Goal: Task Accomplishment & Management: Use online tool/utility

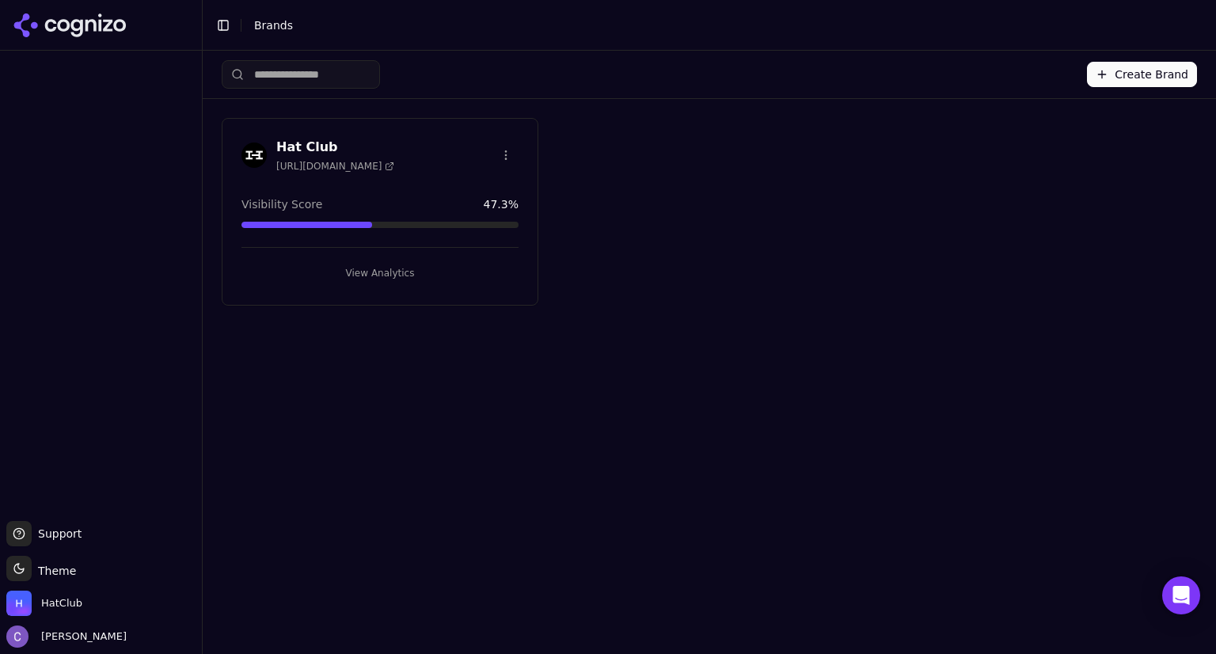
click at [407, 264] on button "View Analytics" at bounding box center [379, 272] width 277 height 25
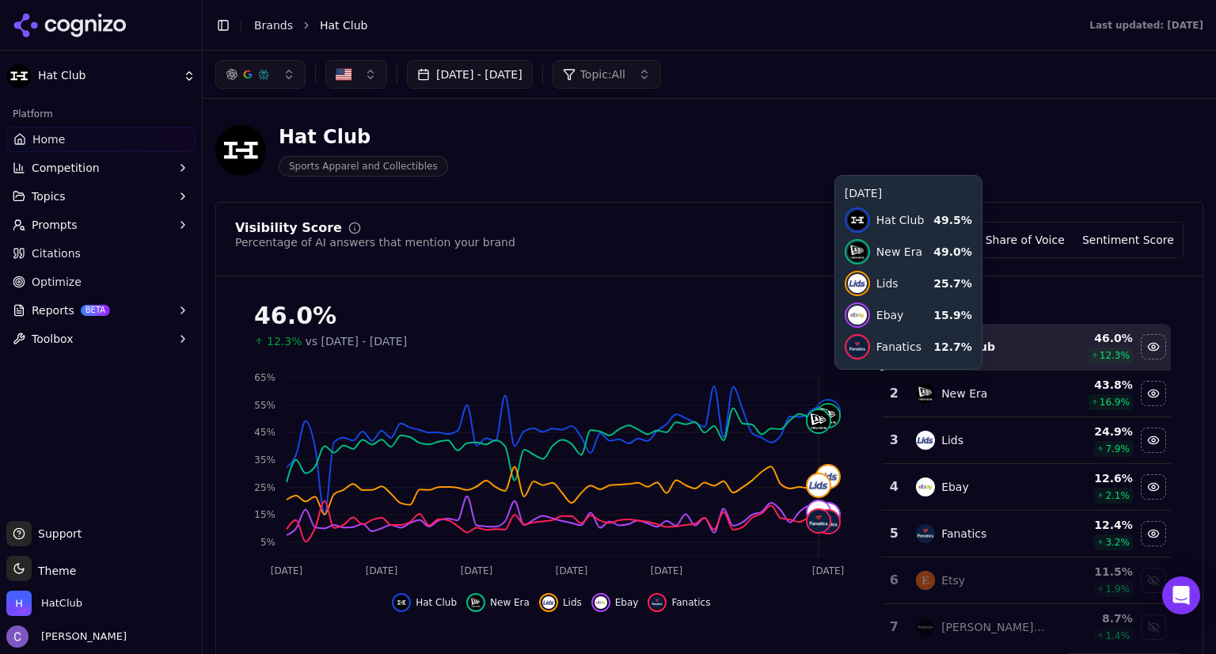
click at [533, 73] on button "[DATE] - [DATE]" at bounding box center [470, 74] width 126 height 28
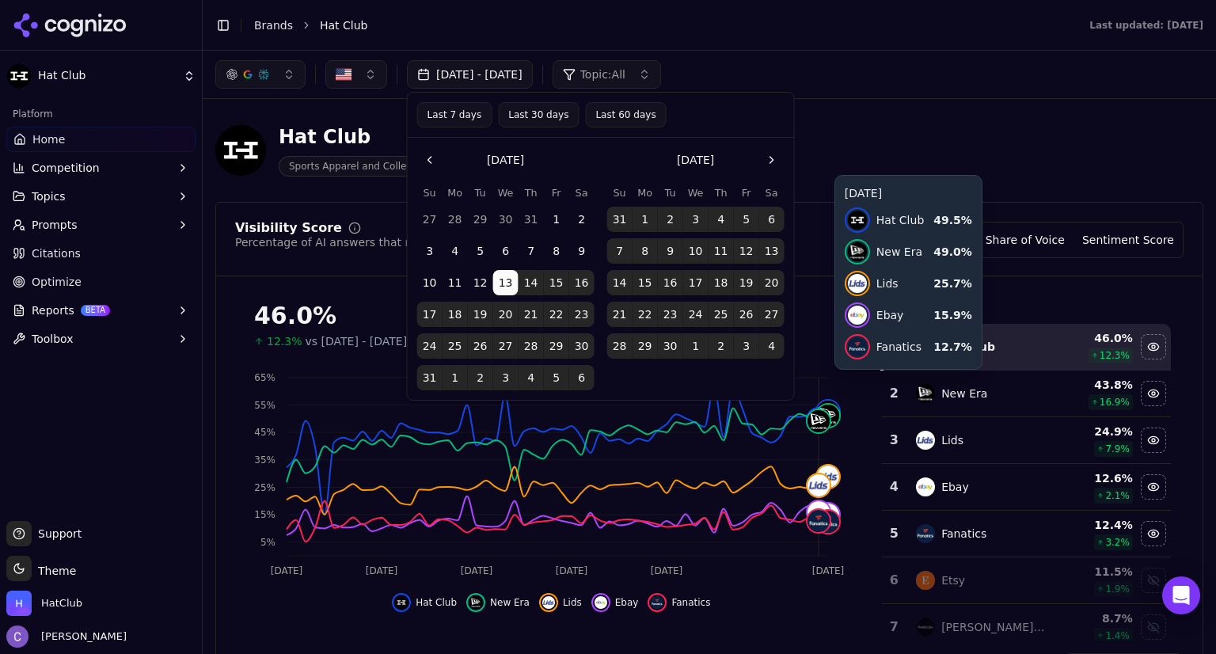
click at [769, 153] on button "Go to the Next Month" at bounding box center [771, 159] width 25 height 25
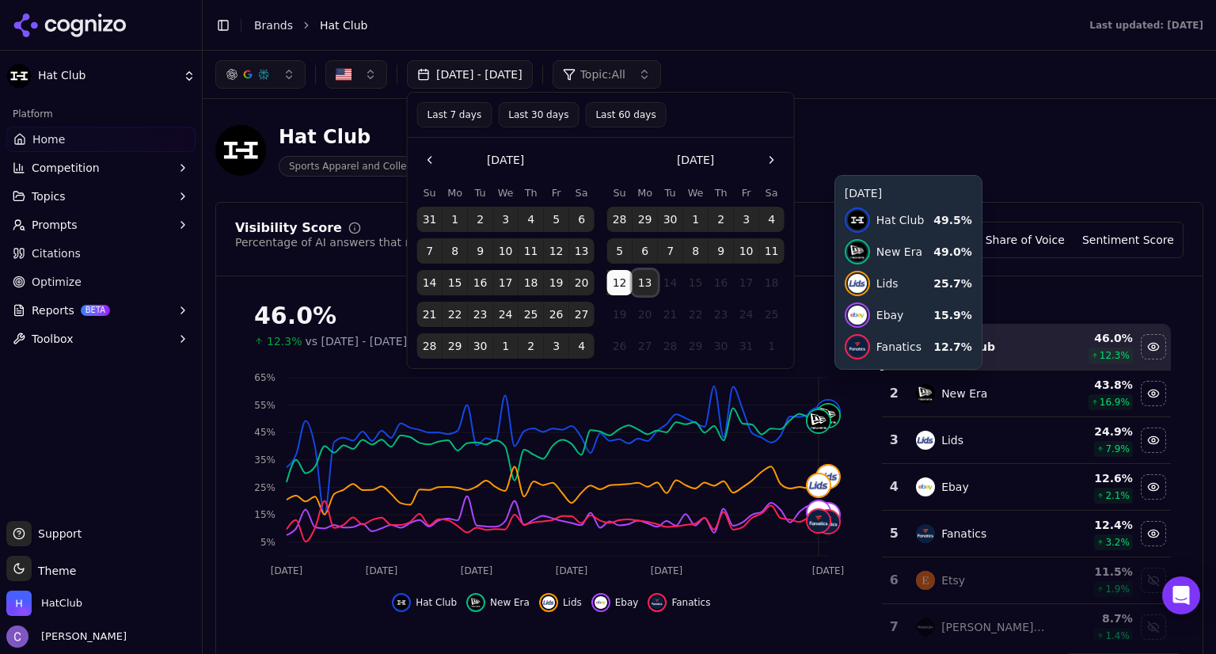
click at [652, 284] on button "13" at bounding box center [644, 282] width 25 height 25
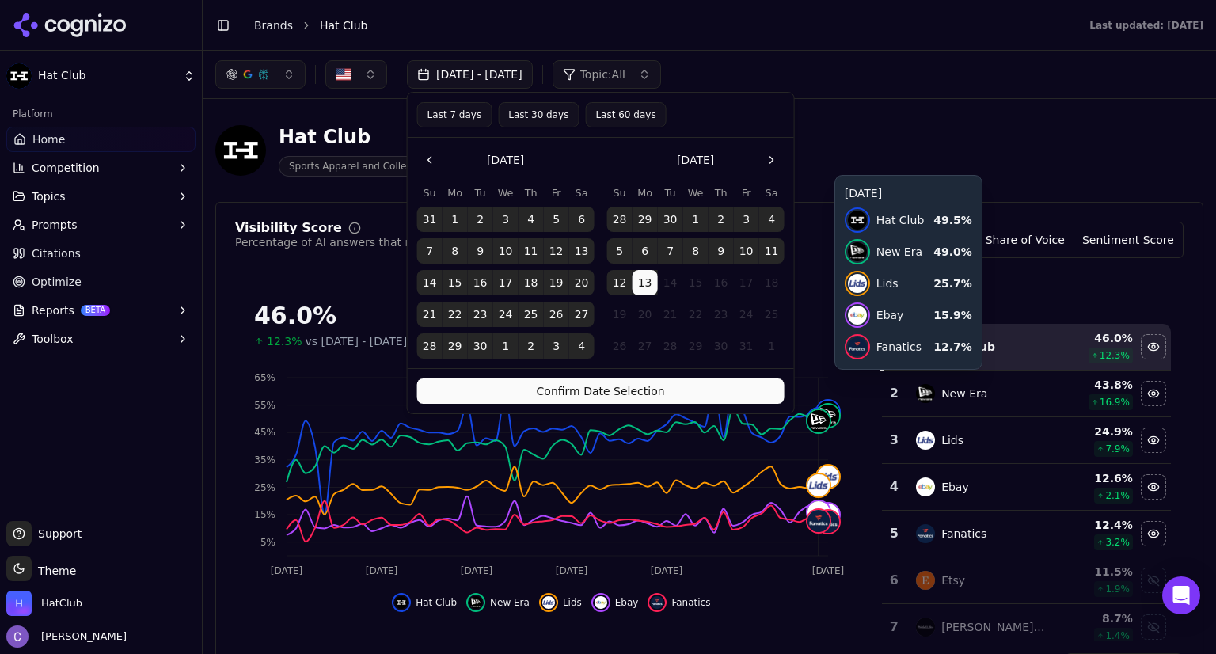
click at [678, 388] on button "Confirm Date Selection" at bounding box center [600, 390] width 367 height 25
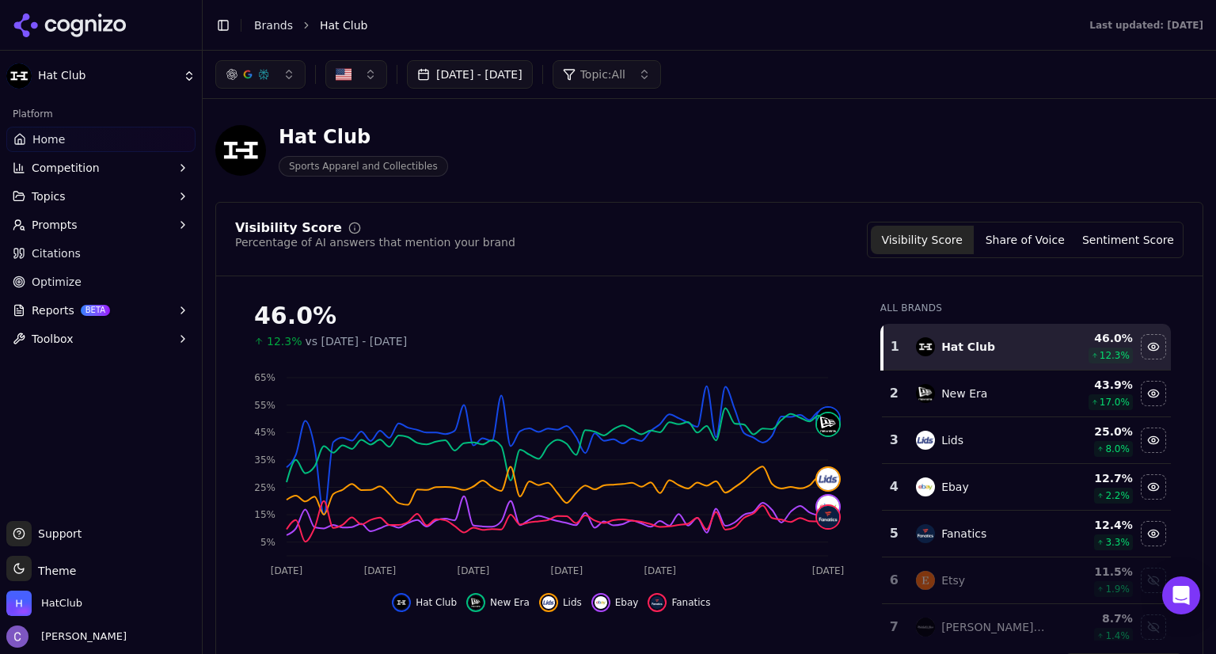
click at [284, 82] on button "button" at bounding box center [260, 74] width 90 height 28
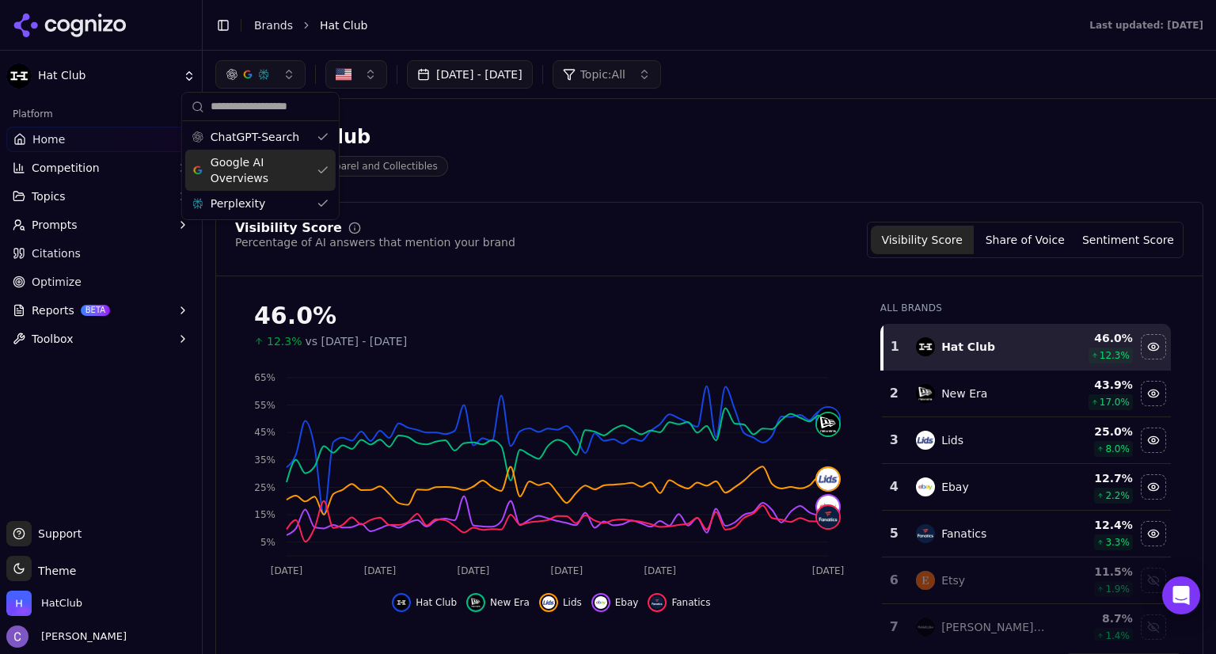
click at [320, 168] on div "Google AI Overviews" at bounding box center [260, 170] width 150 height 41
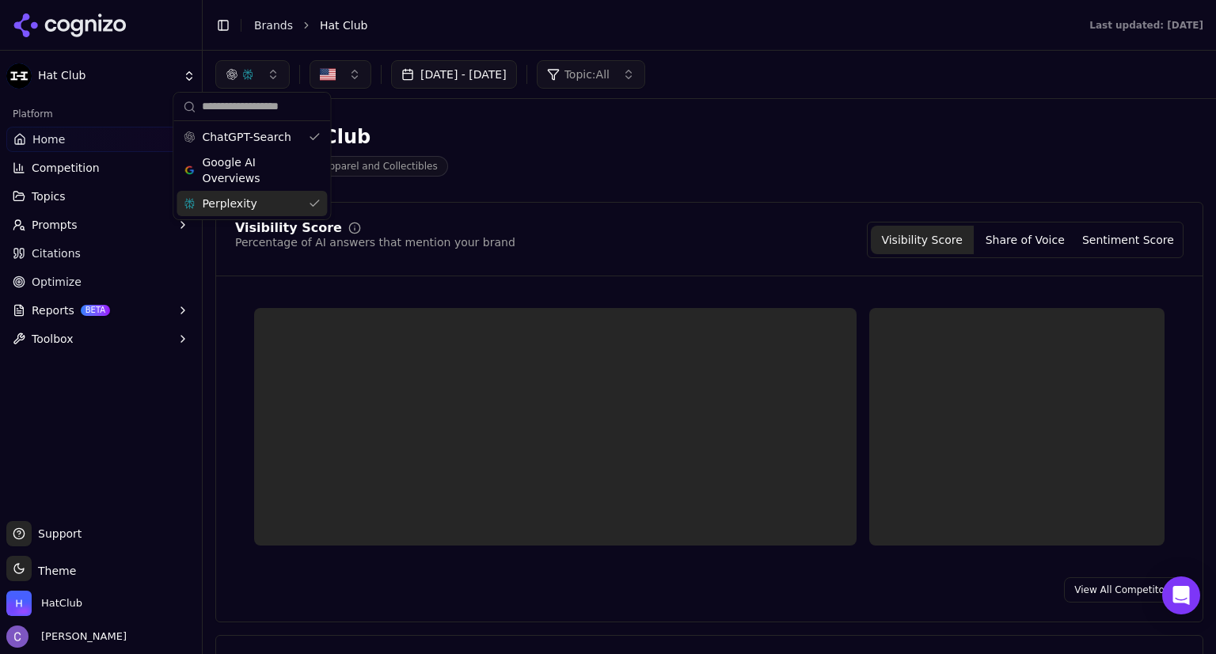
click at [312, 207] on div "Perplexity" at bounding box center [252, 203] width 150 height 25
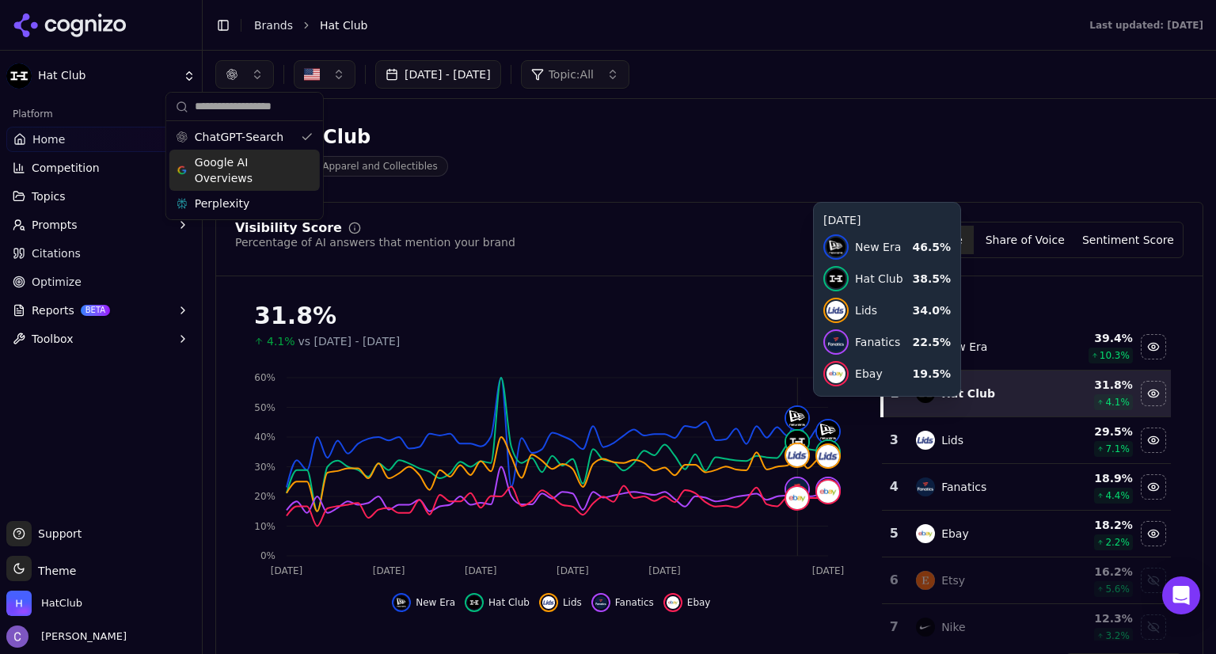
click at [303, 176] on div "Google AI Overviews" at bounding box center [244, 170] width 150 height 41
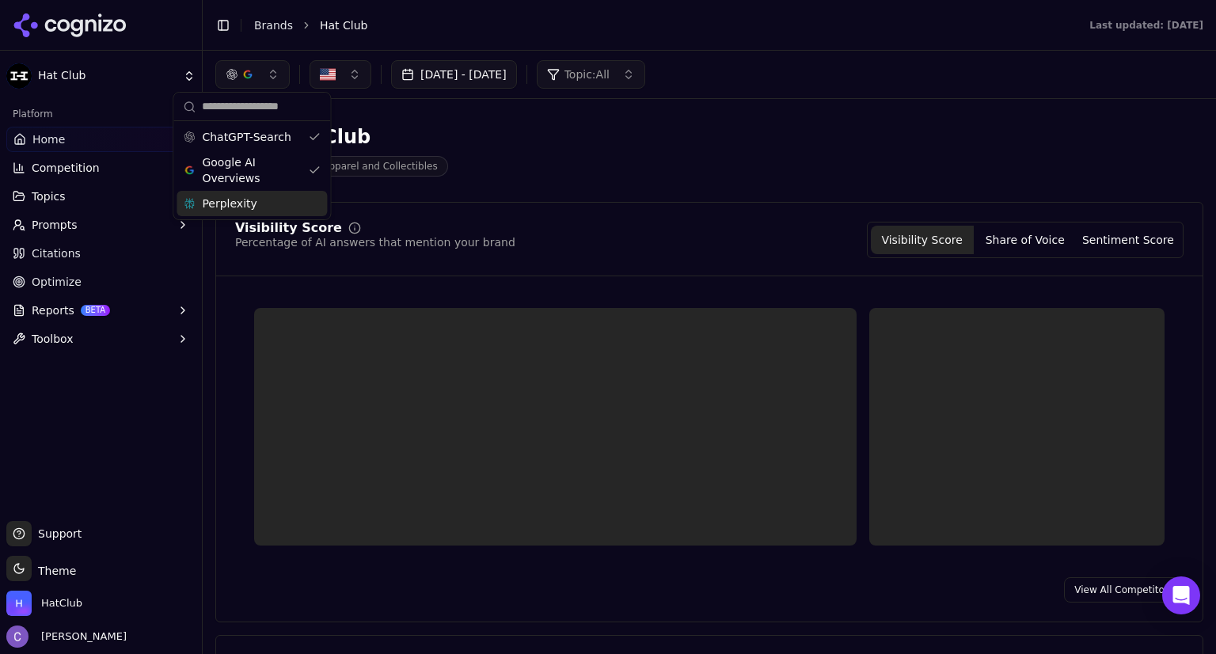
click at [313, 212] on div "Perplexity" at bounding box center [252, 203] width 150 height 25
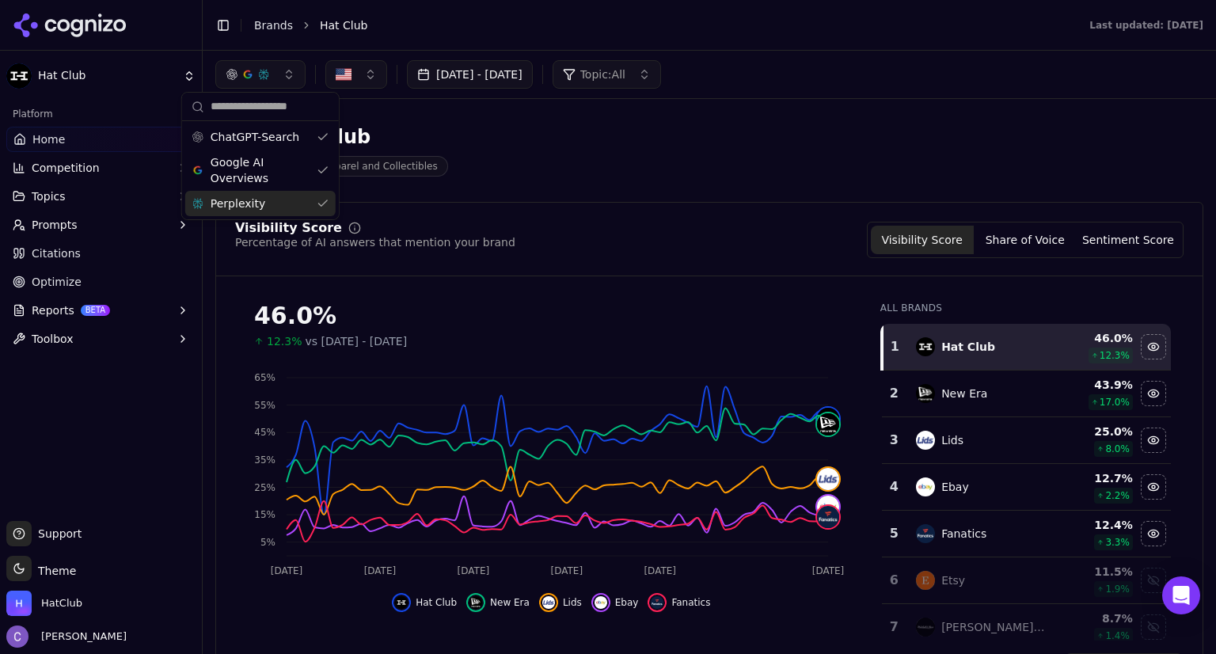
click at [44, 283] on span "Optimize" at bounding box center [57, 282] width 50 height 16
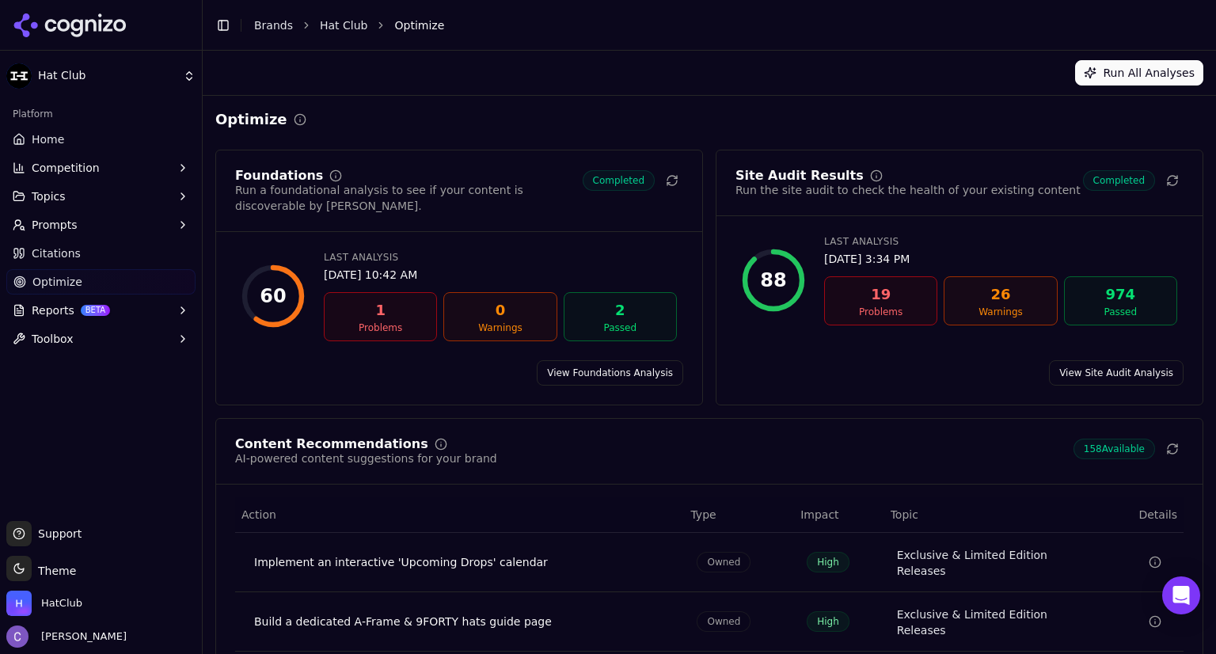
click at [869, 307] on div "Problems" at bounding box center [880, 312] width 99 height 13
click at [898, 303] on div "19" at bounding box center [880, 294] width 99 height 22
click at [1106, 363] on link "View Site Audit Analysis" at bounding box center [1116, 372] width 135 height 25
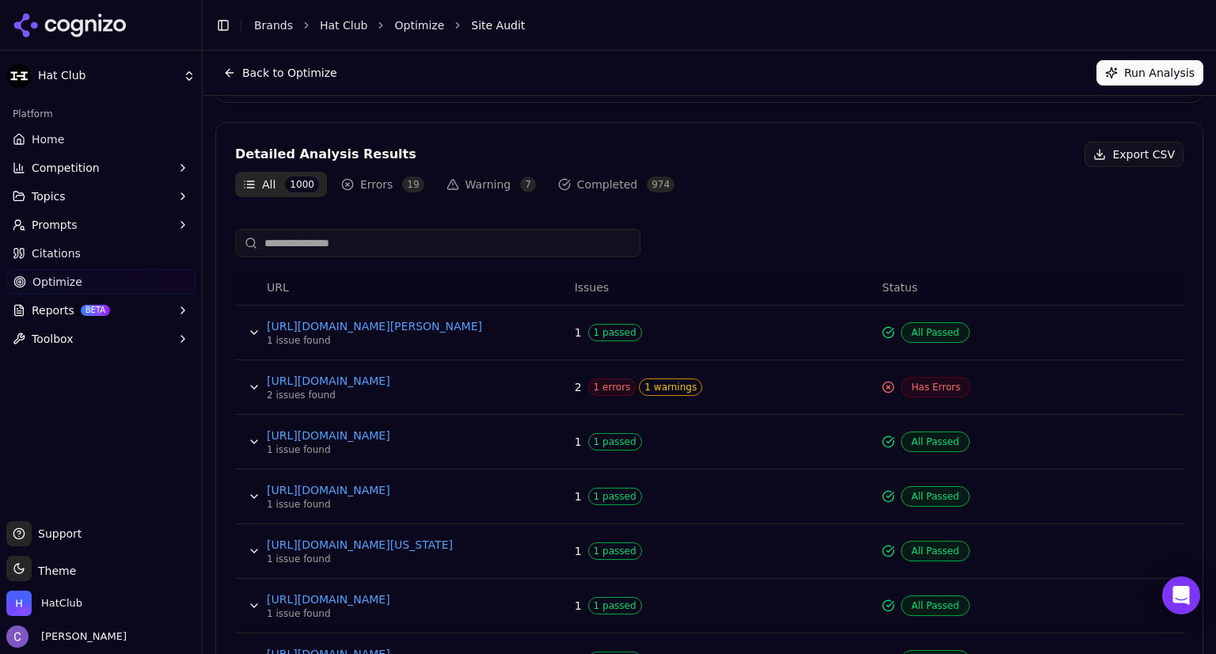
scroll to position [260, 0]
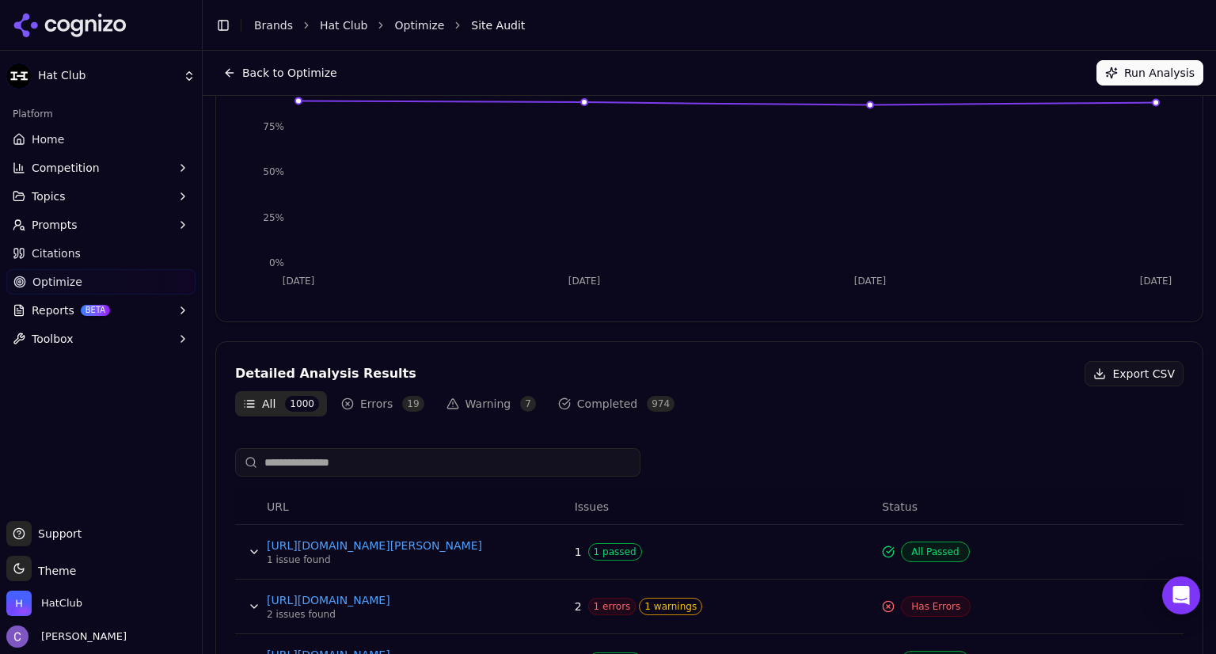
click at [381, 402] on button "Errors 19" at bounding box center [382, 403] width 99 height 25
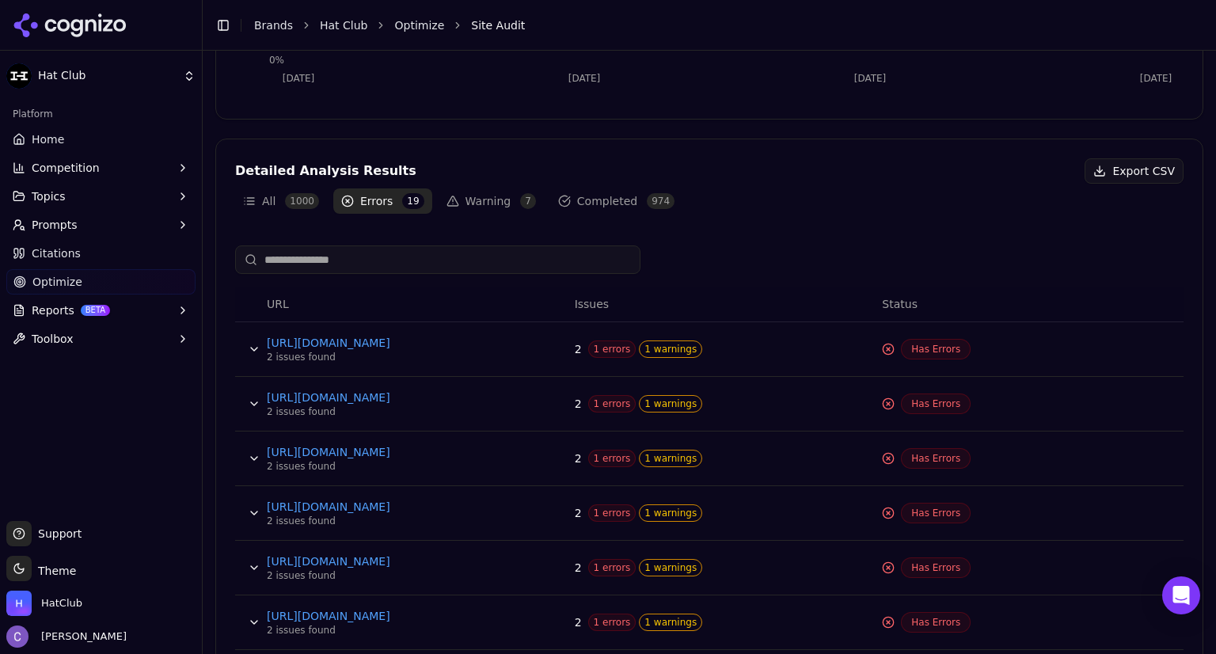
scroll to position [513, 0]
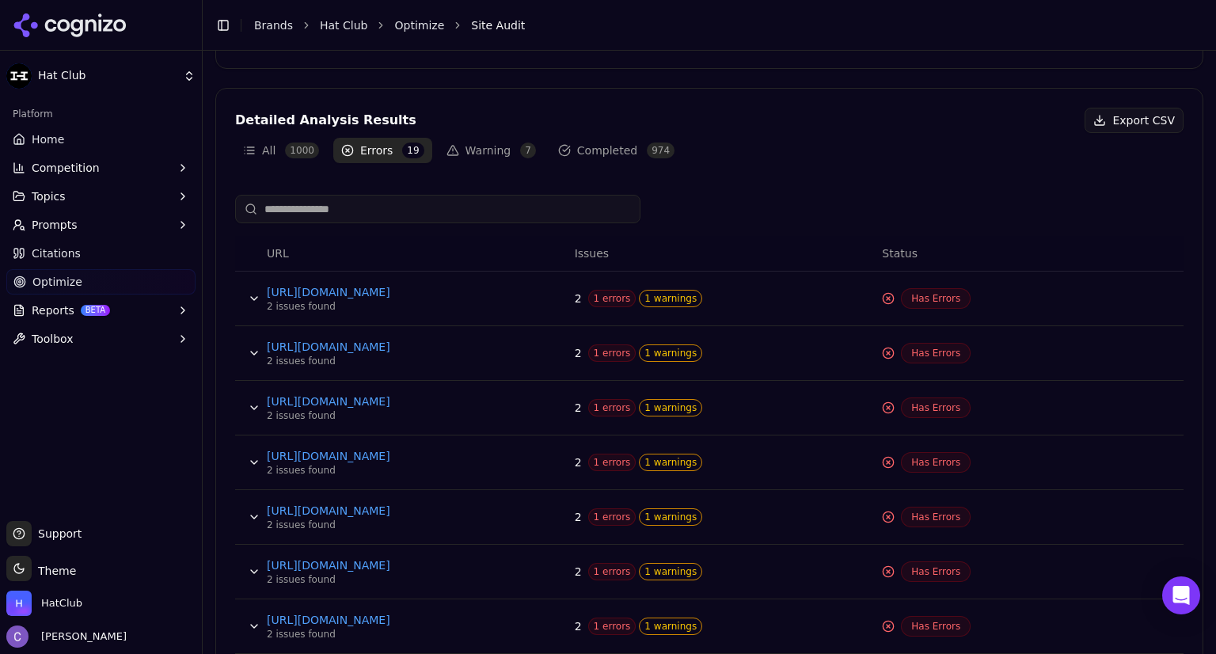
click at [652, 351] on span "1 warnings" at bounding box center [670, 352] width 63 height 17
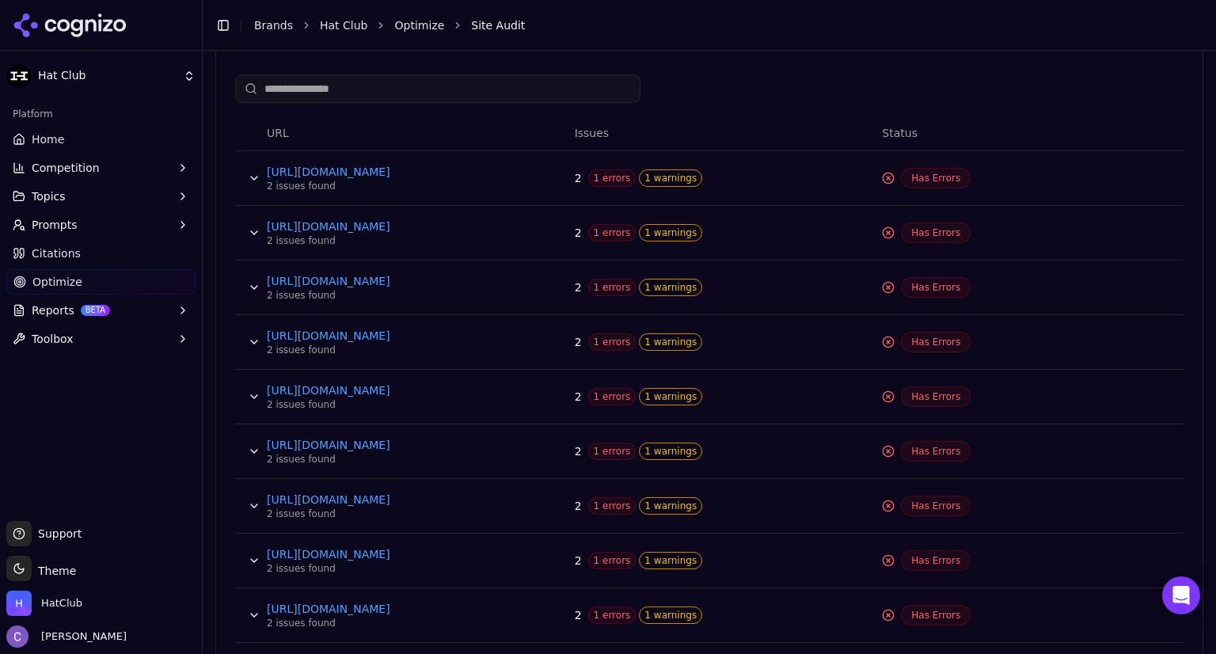
scroll to position [500, 0]
